Goal: Task Accomplishment & Management: Manage account settings

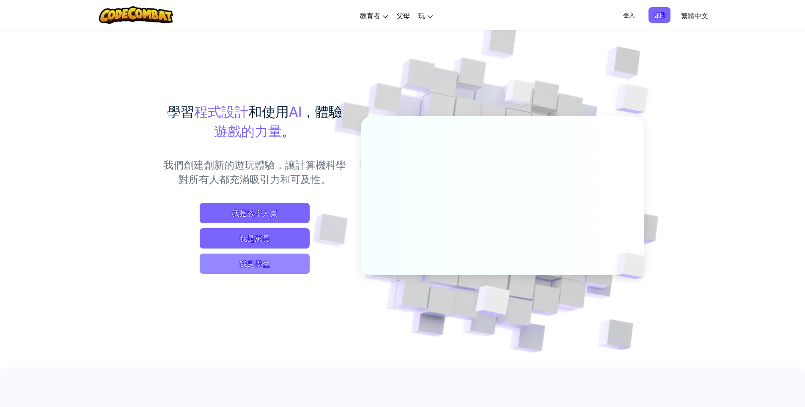
click at [274, 263] on span "我是學生" at bounding box center [255, 264] width 110 height 20
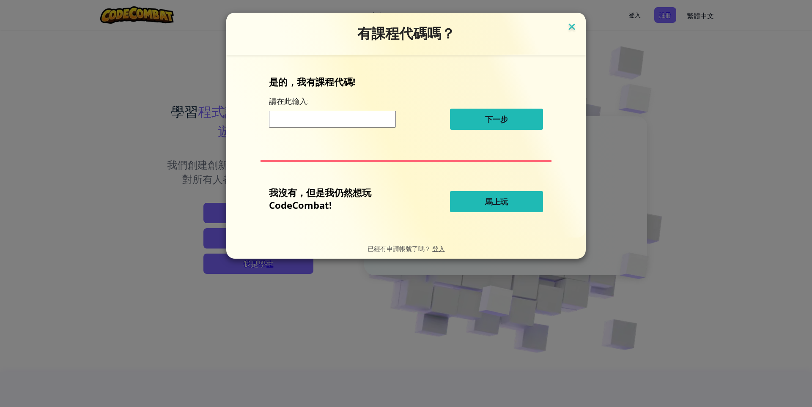
click at [569, 26] on img at bounding box center [571, 27] width 11 height 13
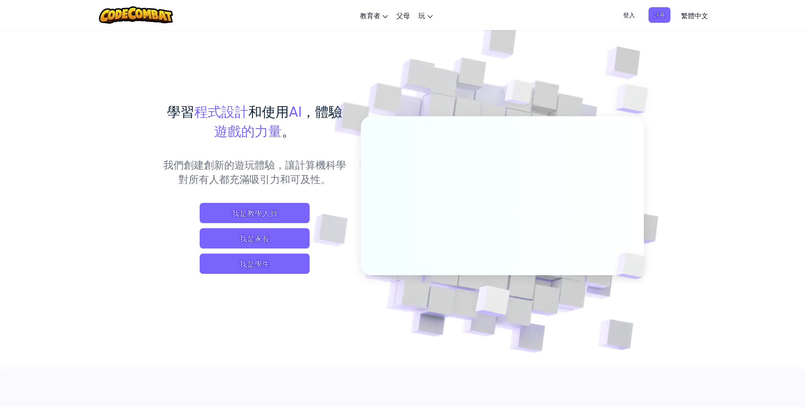
click at [626, 14] on span "登入" at bounding box center [629, 15] width 22 height 16
